Goal: Communication & Community: Answer question/provide support

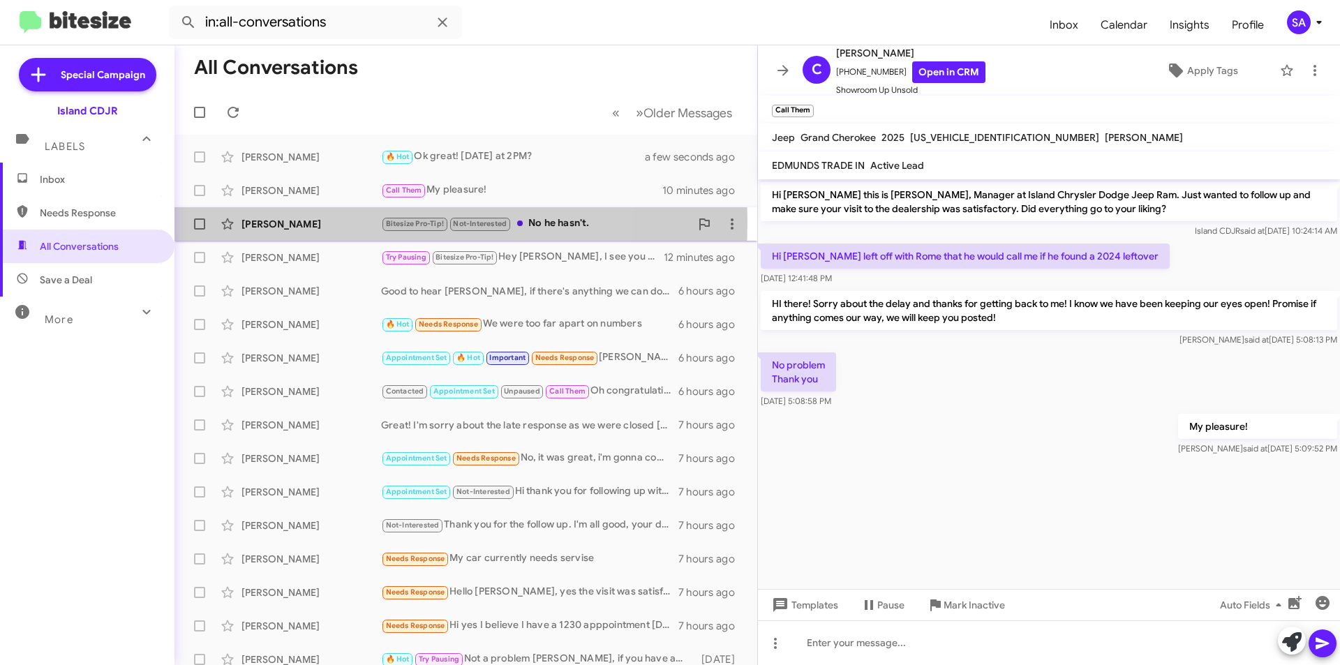
click at [247, 220] on div "[PERSON_NAME]" at bounding box center [311, 224] width 140 height 14
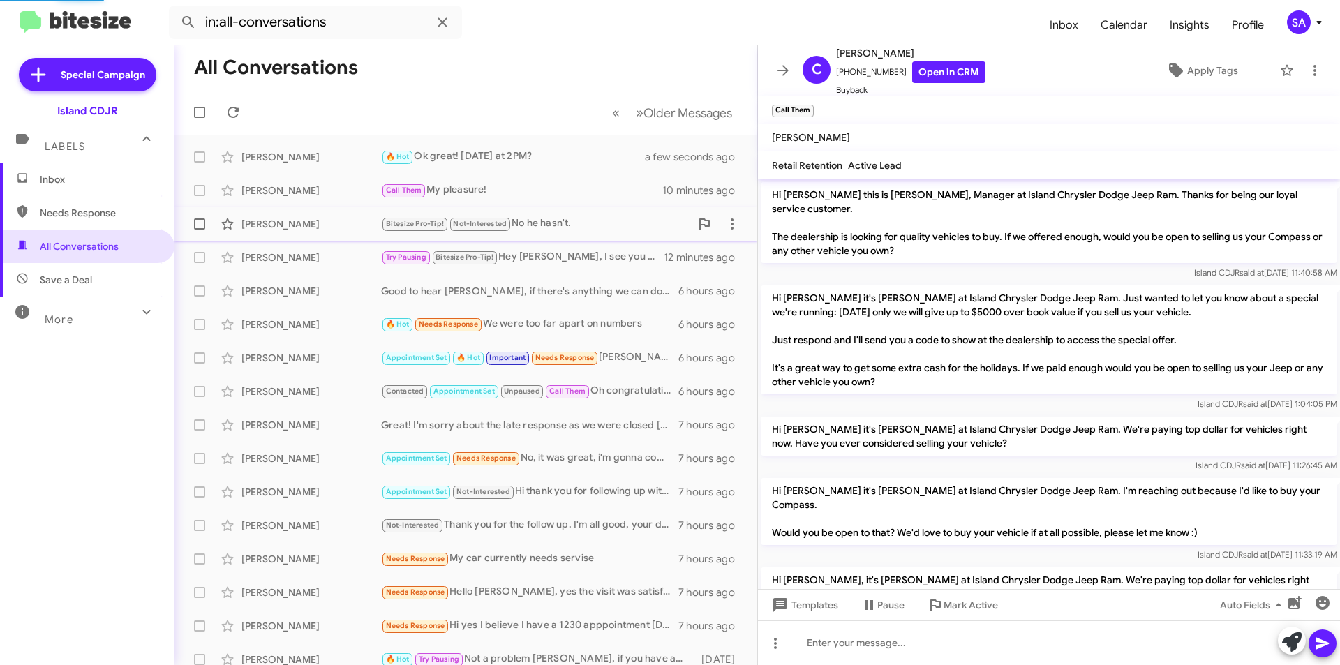
scroll to position [532, 0]
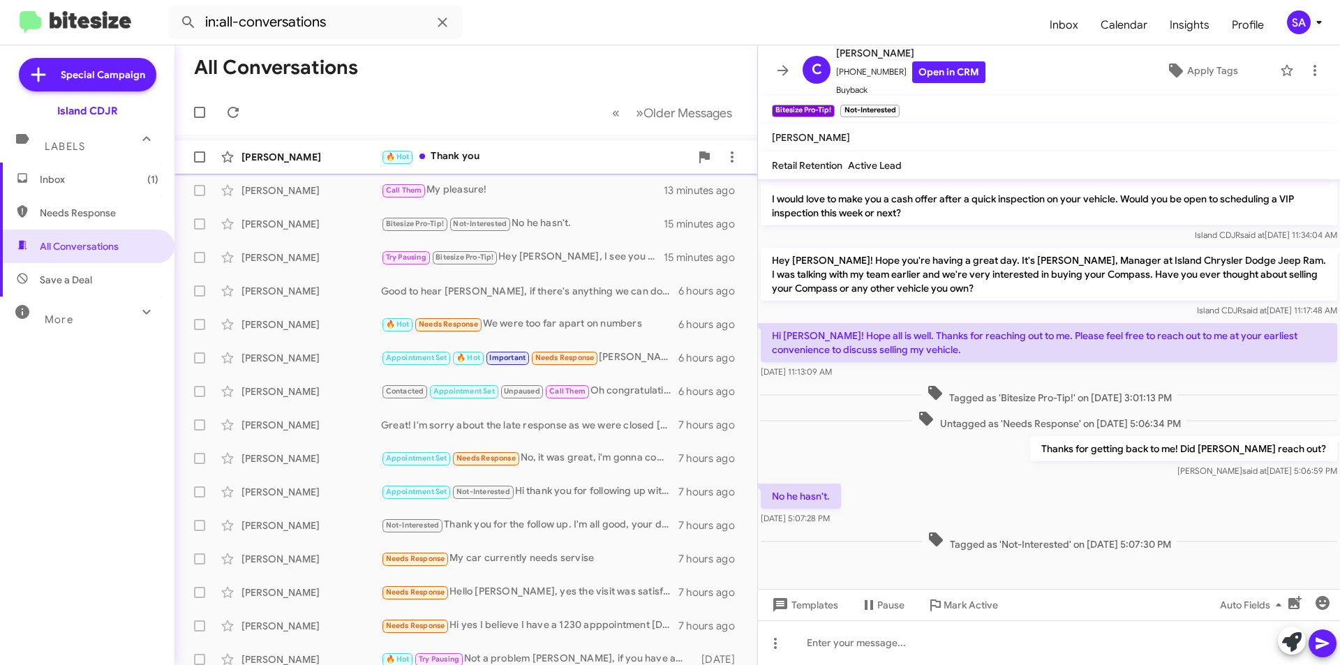
click at [301, 154] on div "[PERSON_NAME]" at bounding box center [311, 157] width 140 height 14
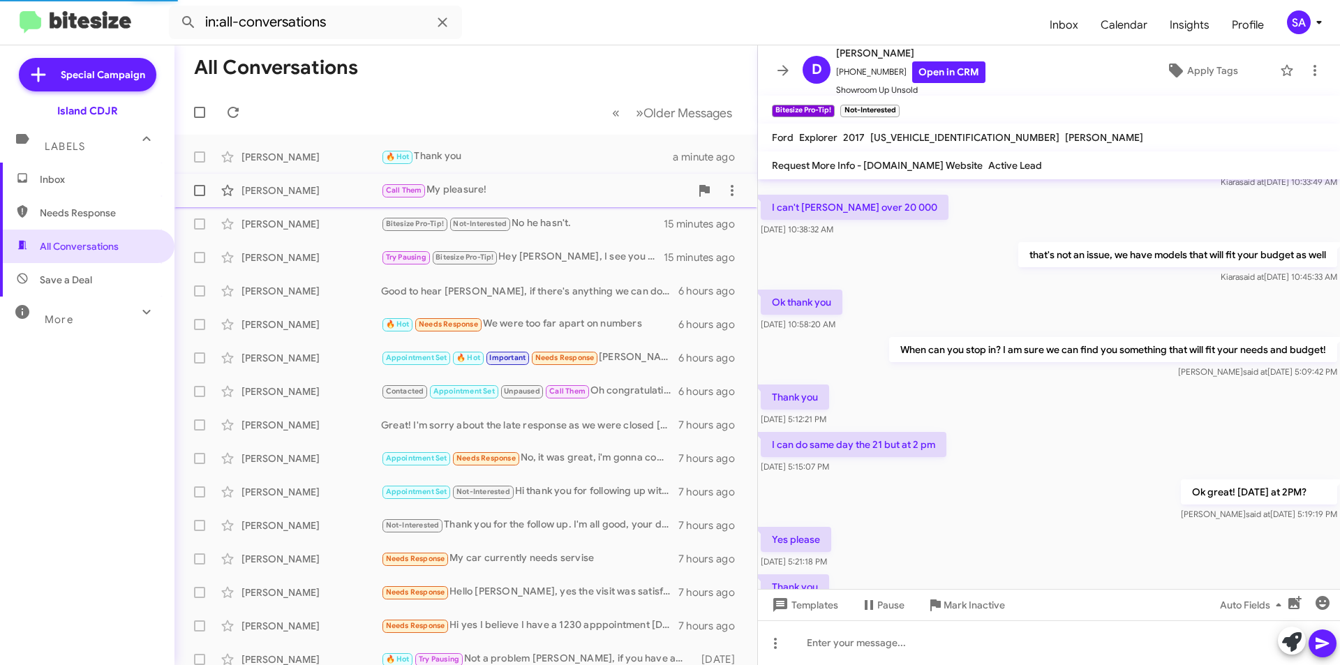
scroll to position [693, 0]
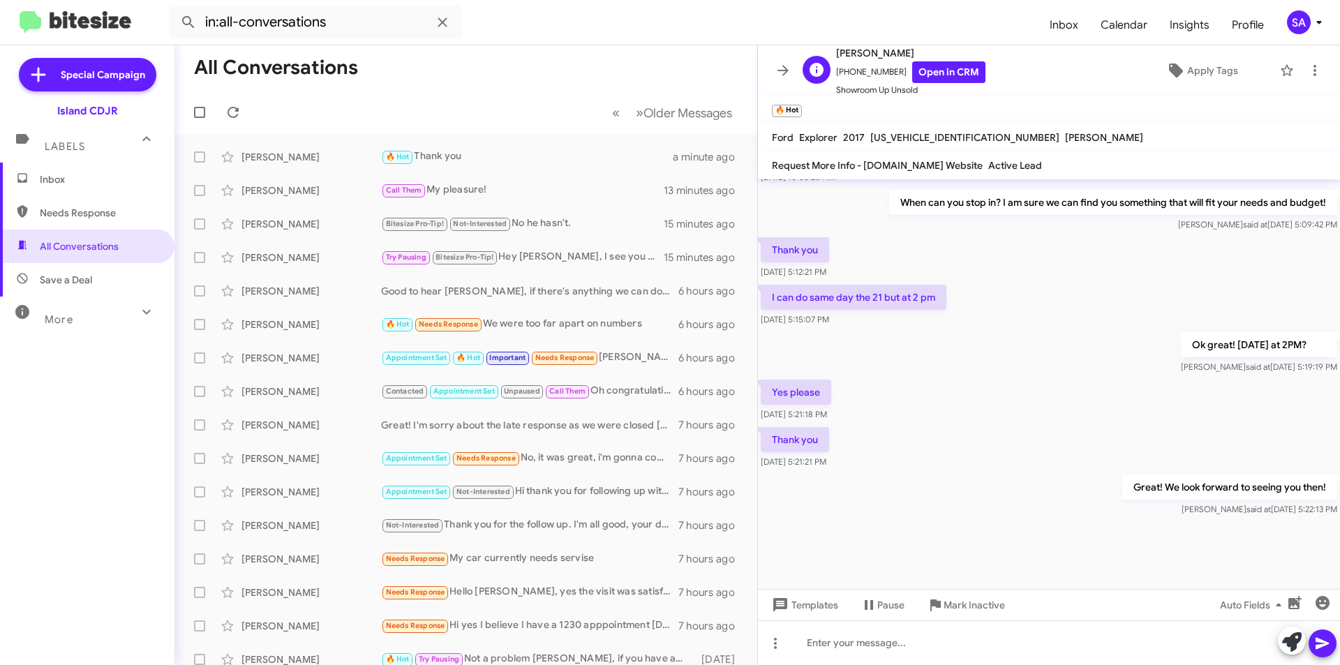
click at [863, 70] on span "+19174843949 Open in CRM" at bounding box center [910, 72] width 149 height 22
copy span "[PHONE_NUMBER]"
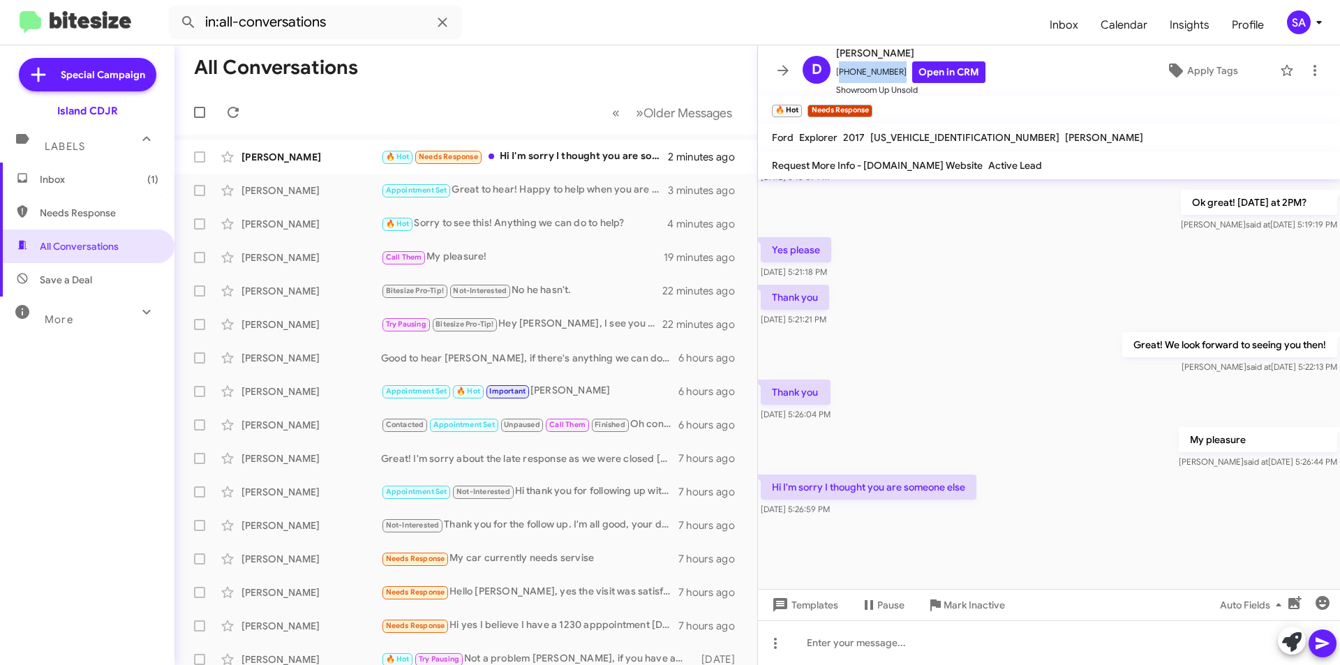
scroll to position [665, 0]
click at [581, 154] on div "🔥 Hot Needs Response Hi I'm sorry I thought you are someone else" at bounding box center [535, 157] width 309 height 16
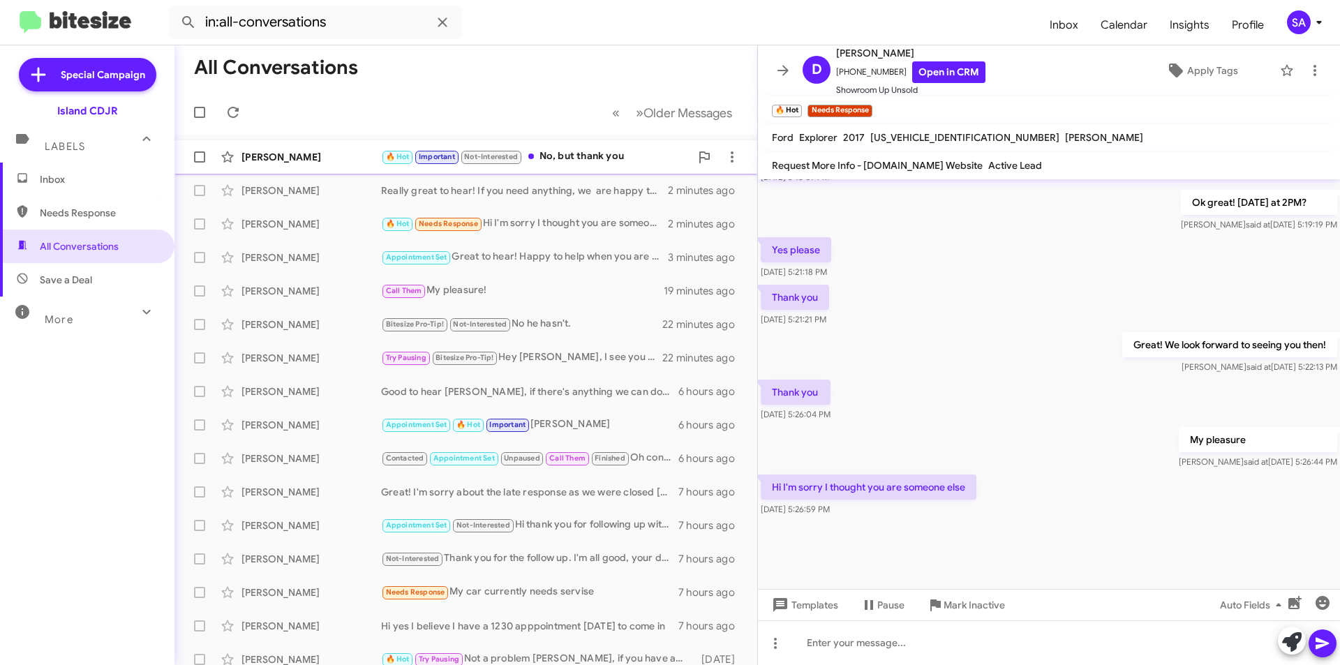
click at [290, 165] on div "Patrick Moley 🔥 Hot Important Not-Interested No, but thank you a few seconds ago" at bounding box center [466, 157] width 560 height 28
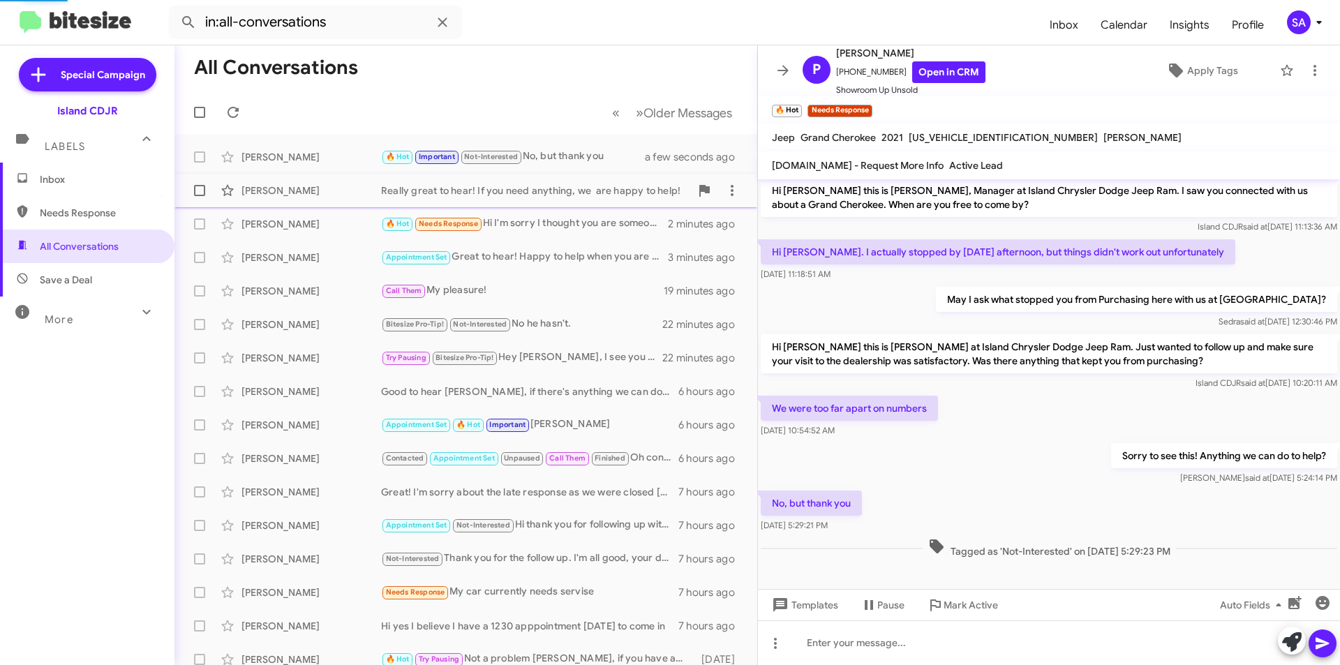
scroll to position [4, 0]
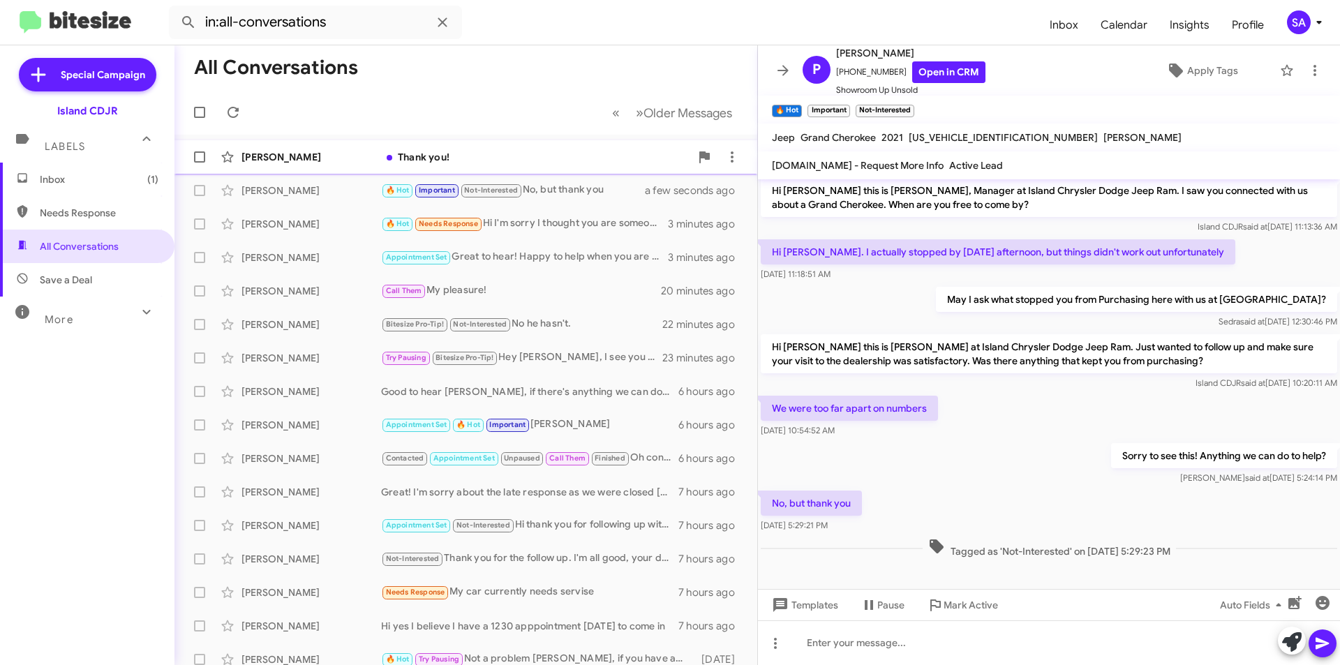
click at [463, 170] on div "Sammy Sanandres Thank you! a few seconds ago" at bounding box center [466, 157] width 560 height 28
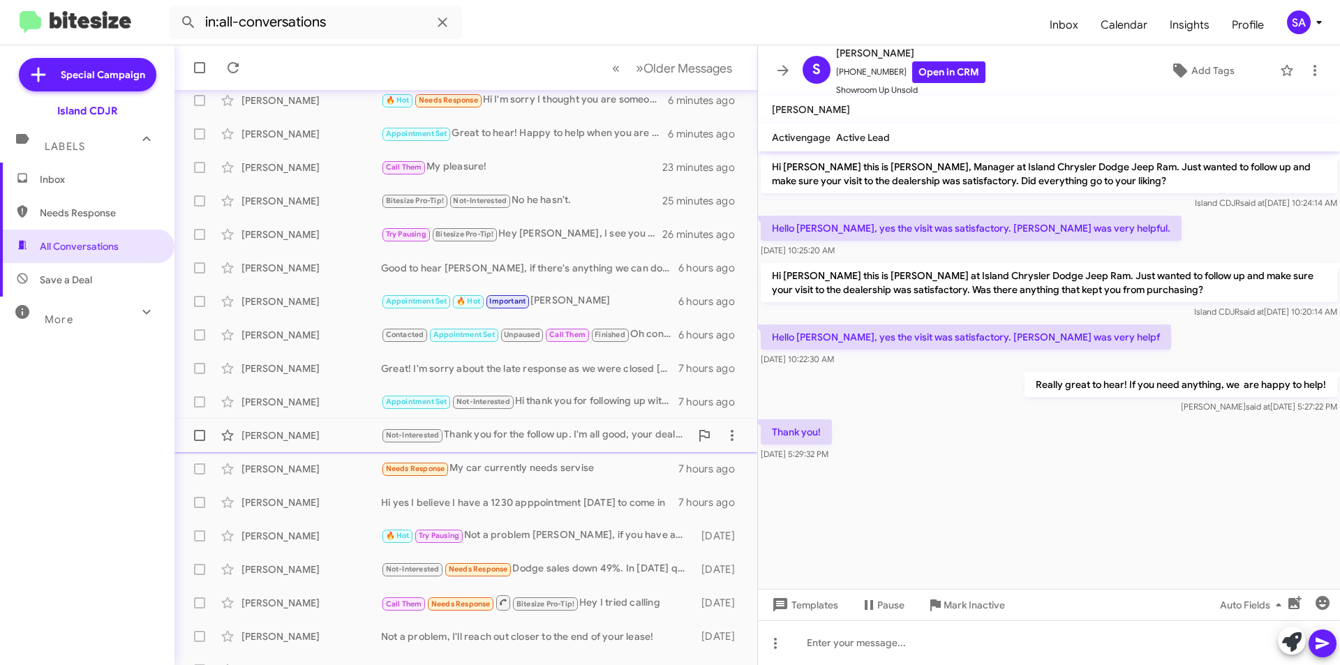
scroll to position [145, 0]
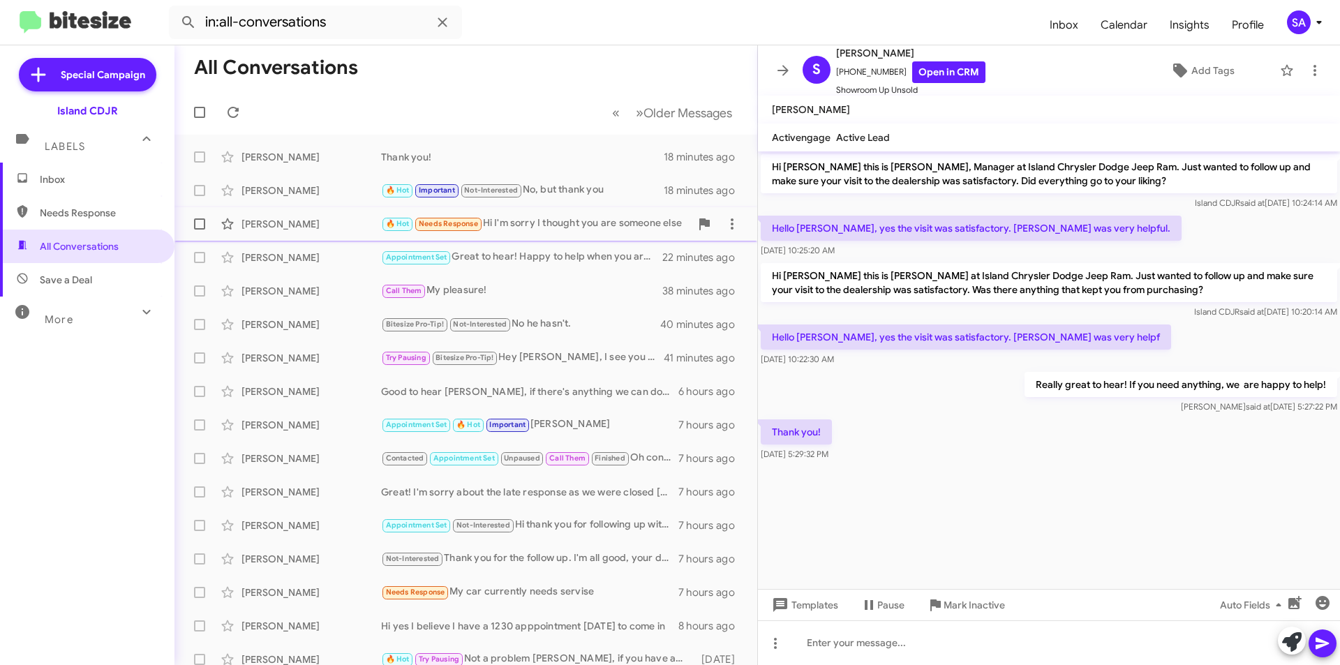
click at [569, 219] on div "🔥 Hot Needs Response Hi I'm sorry I thought you are someone else" at bounding box center [535, 224] width 309 height 16
